Goal: Task Accomplishment & Management: Use online tool/utility

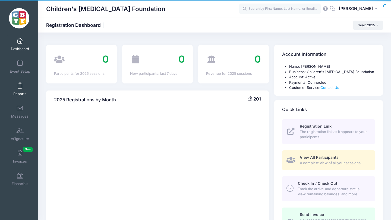
click at [23, 86] on link "Reports" at bounding box center [20, 89] width 26 height 19
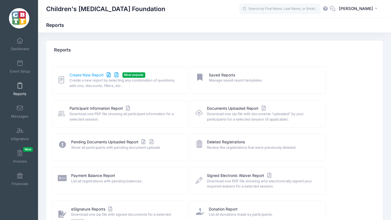
click at [79, 75] on link "Create New Report" at bounding box center [94, 75] width 50 height 6
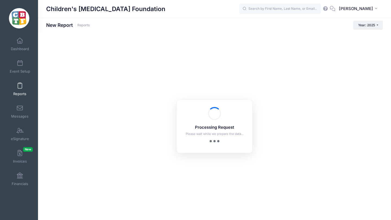
checkbox input "true"
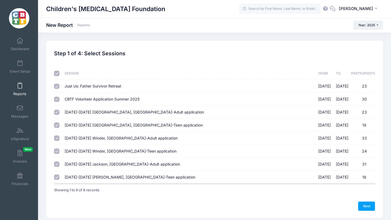
click at [57, 76] on input "checkbox" at bounding box center [56, 73] width 5 height 5
checkbox input "false"
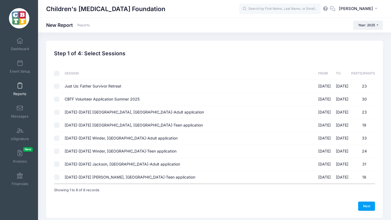
checkbox input "false"
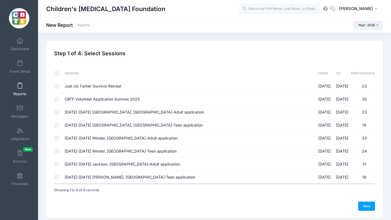
click at [57, 164] on input "August 18-23 Jackson, MI-Adult application 08/18/2025 - 08/23/2025 31" at bounding box center [56, 164] width 5 height 5
checkbox input "true"
click at [57, 178] on input "August 18-23 Jackson, MI-Teen application 08/18/2025 - 08/23/2025 18" at bounding box center [56, 177] width 5 height 5
checkbox input "true"
click at [366, 206] on link "Next" at bounding box center [366, 206] width 17 height 9
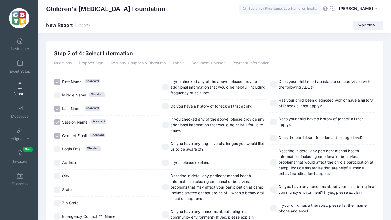
click at [57, 148] on input "Login Email Standard" at bounding box center [57, 149] width 6 height 6
checkbox input "true"
click at [57, 122] on input "Session Name Standard" at bounding box center [57, 122] width 6 height 6
checkbox input "false"
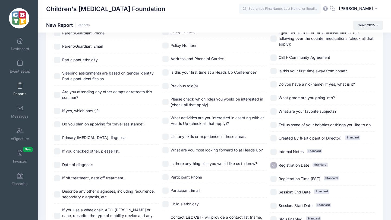
scroll to position [479, 0]
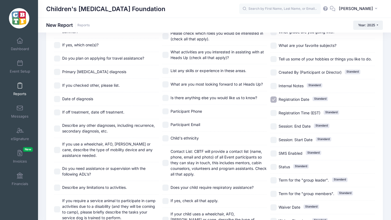
click at [274, 99] on input "Registration Date Standard" at bounding box center [273, 100] width 6 height 6
checkbox input "false"
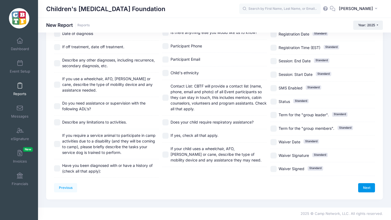
click at [367, 186] on link "Next" at bounding box center [366, 187] width 17 height 9
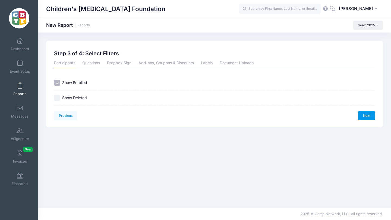
scroll to position [0, 0]
click at [368, 116] on link "Next" at bounding box center [366, 115] width 17 height 9
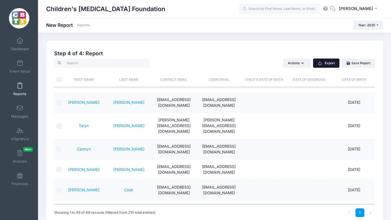
click at [332, 62] on button "Export" at bounding box center [326, 63] width 26 height 9
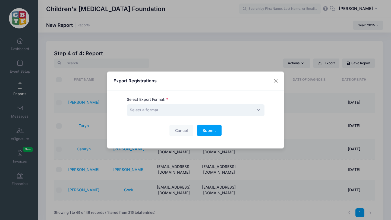
click at [177, 109] on span "Select a format" at bounding box center [195, 110] width 137 height 12
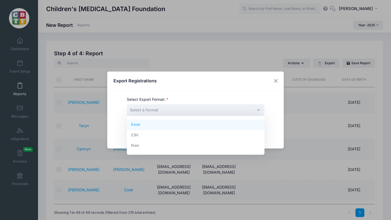
select select "excel"
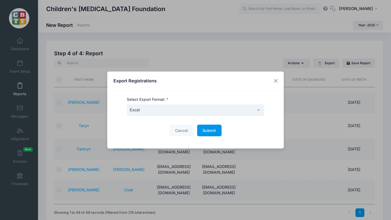
click at [208, 131] on span "Submit" at bounding box center [208, 130] width 13 height 5
